Goal: Information Seeking & Learning: Learn about a topic

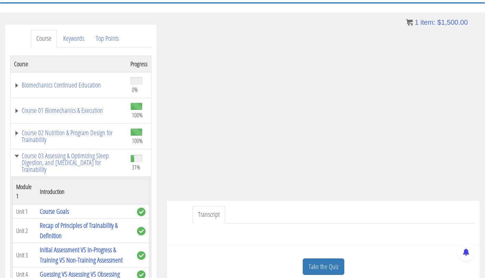
scroll to position [470, 0]
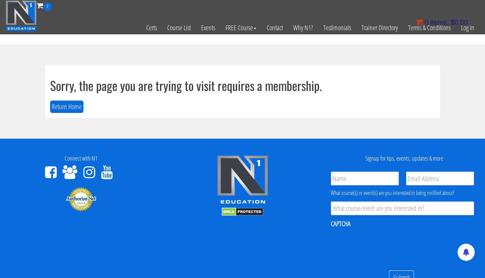
click at [445, 19] on span "items:" at bounding box center [439, 23] width 18 height 8
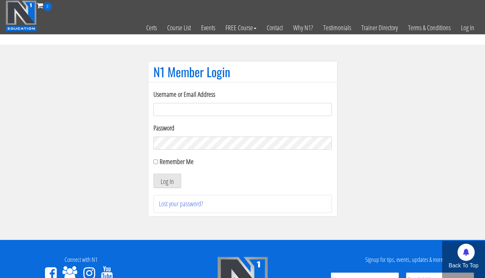
type input "tpweimar@me.com"
click at [167, 181] on button "Log In" at bounding box center [167, 181] width 28 height 14
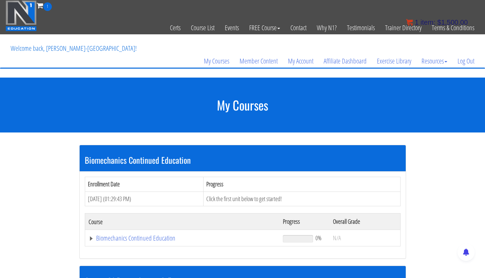
click at [425, 21] on span "item:" at bounding box center [427, 23] width 15 height 8
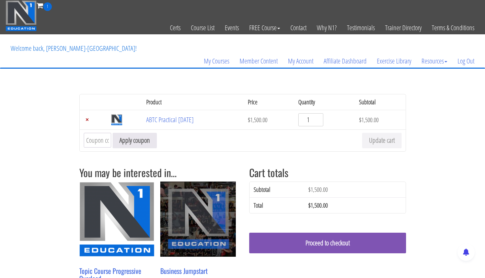
type input "0"
click at [322, 121] on input "0" at bounding box center [310, 119] width 25 height 13
click at [376, 146] on button "Update cart" at bounding box center [381, 140] width 39 height 15
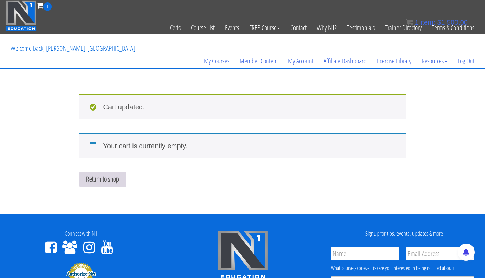
click at [111, 181] on link "Return to shop" at bounding box center [102, 179] width 47 height 15
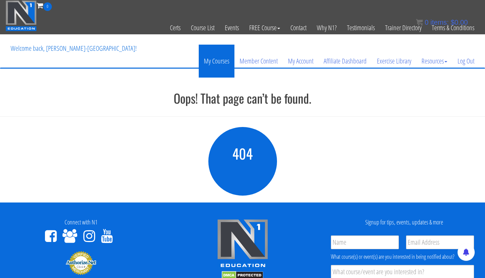
click at [226, 62] on link "My Courses" at bounding box center [217, 61] width 36 height 33
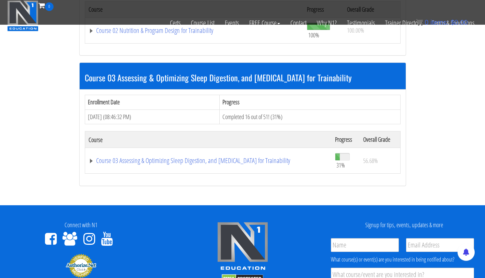
scroll to position [420, 0]
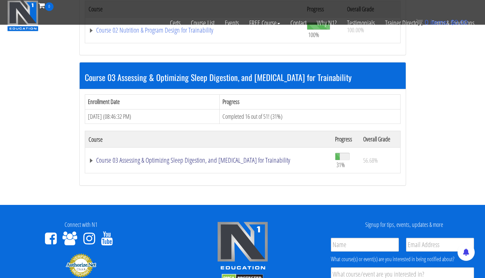
click at [252, 157] on link "Course 03 Assessing & Optimizing Sleep Digestion, and [MEDICAL_DATA] for Traina…" at bounding box center [207, 160] width 239 height 7
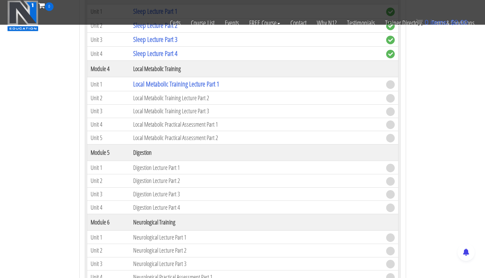
scroll to position [790, 0]
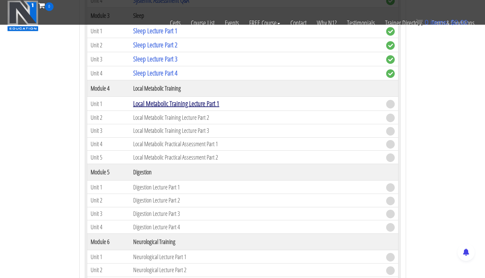
click at [200, 104] on link "Local Metabolic Training Lecture Part 1" at bounding box center [176, 103] width 86 height 9
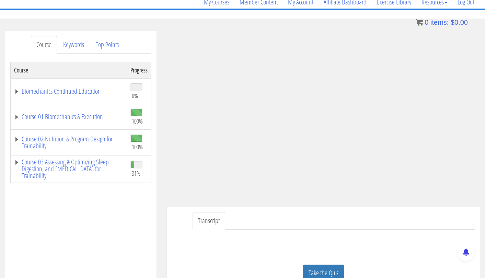
scroll to position [59, 0]
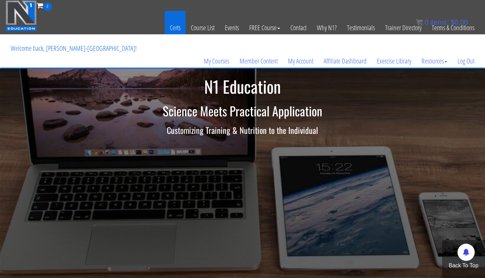
click at [173, 28] on link "Certs" at bounding box center [175, 28] width 21 height 34
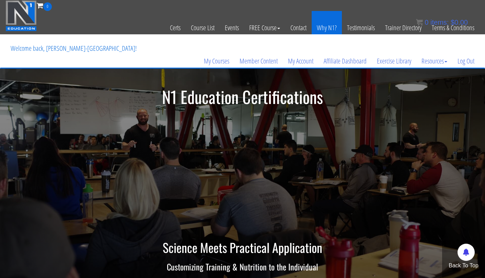
click at [319, 28] on link "Why N1?" at bounding box center [326, 28] width 30 height 34
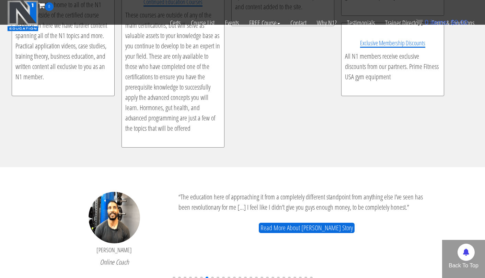
scroll to position [1519, 0]
